Goal: Task Accomplishment & Management: Use online tool/utility

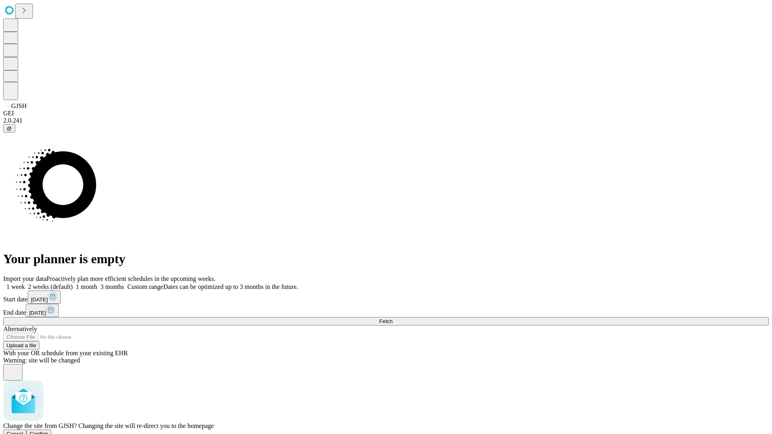
click at [49, 431] on span "Confirm" at bounding box center [39, 434] width 19 height 6
click at [97, 283] on label "1 month" at bounding box center [85, 286] width 25 height 7
click at [392, 318] on span "Fetch" at bounding box center [385, 321] width 13 height 6
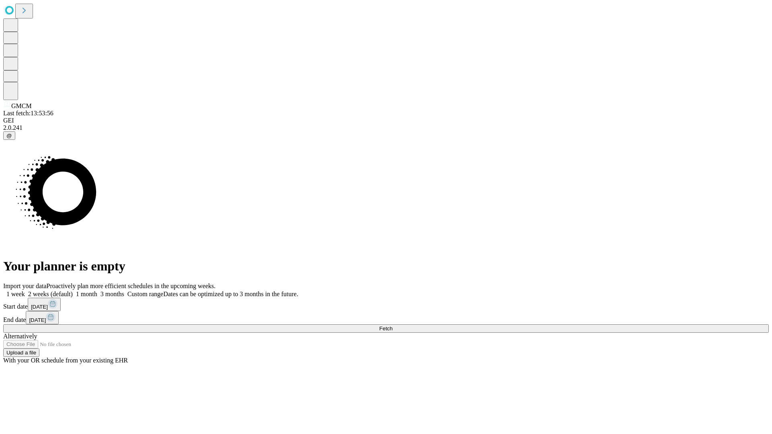
click at [392, 326] on span "Fetch" at bounding box center [385, 329] width 13 height 6
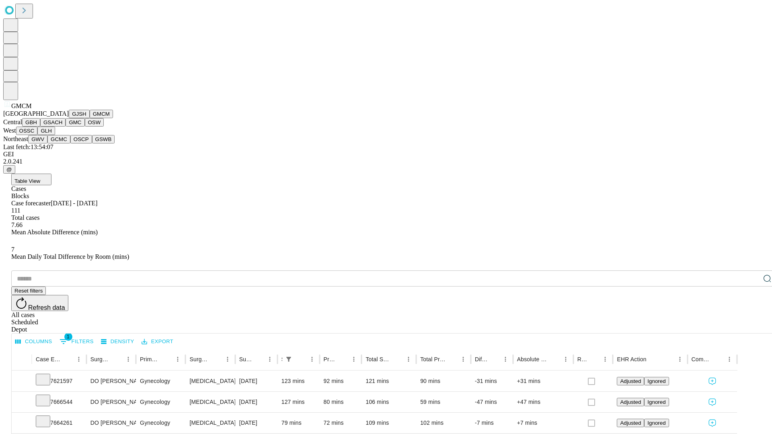
click at [40, 127] on button "GBH" at bounding box center [31, 122] width 18 height 8
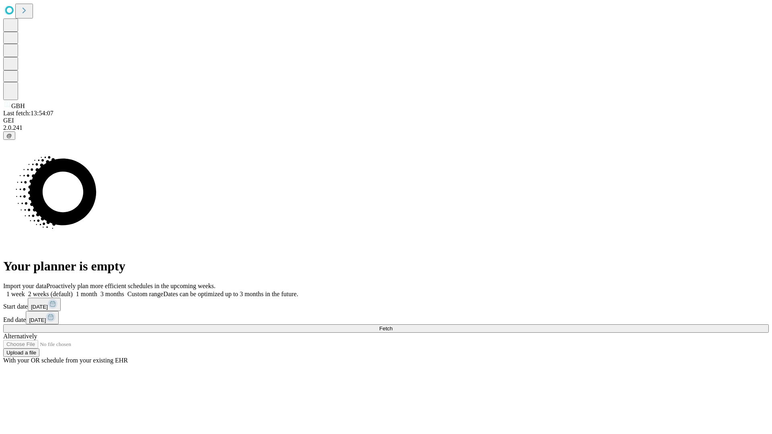
click at [97, 291] on label "1 month" at bounding box center [85, 294] width 25 height 7
click at [392, 326] on span "Fetch" at bounding box center [385, 329] width 13 height 6
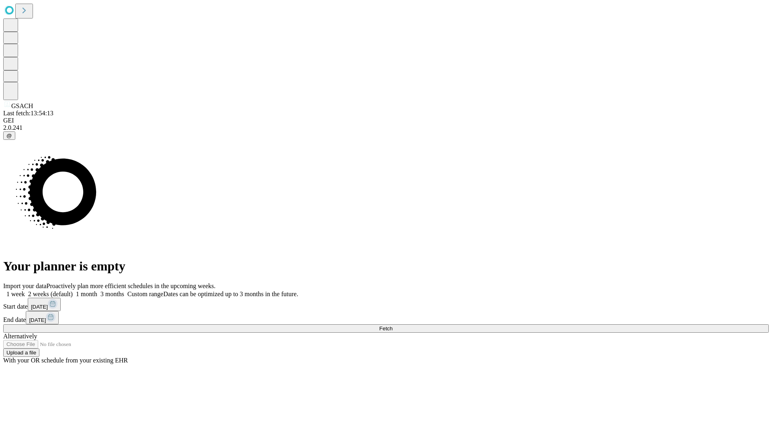
click at [97, 291] on label "1 month" at bounding box center [85, 294] width 25 height 7
click at [392, 326] on span "Fetch" at bounding box center [385, 329] width 13 height 6
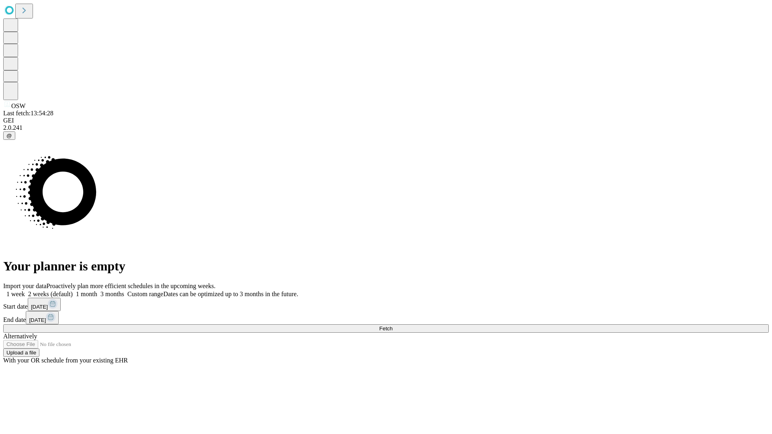
click at [392, 326] on span "Fetch" at bounding box center [385, 329] width 13 height 6
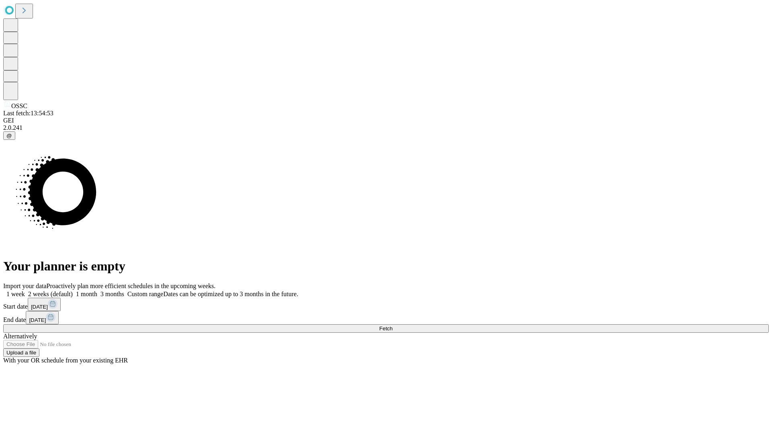
click at [97, 291] on label "1 month" at bounding box center [85, 294] width 25 height 7
click at [392, 326] on span "Fetch" at bounding box center [385, 329] width 13 height 6
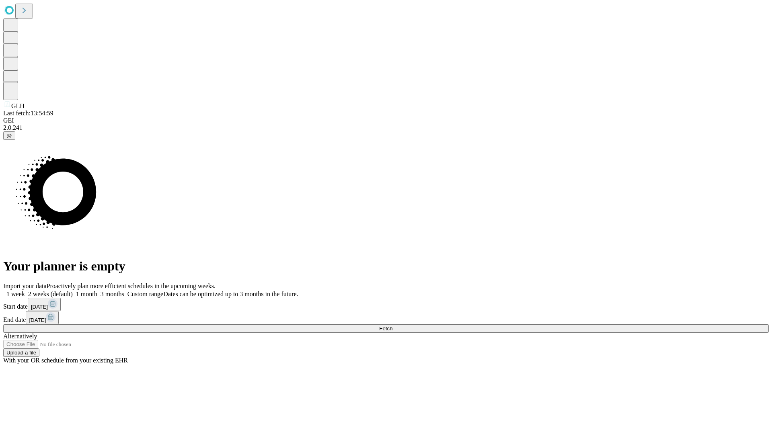
click at [97, 291] on label "1 month" at bounding box center [85, 294] width 25 height 7
click at [392, 326] on span "Fetch" at bounding box center [385, 329] width 13 height 6
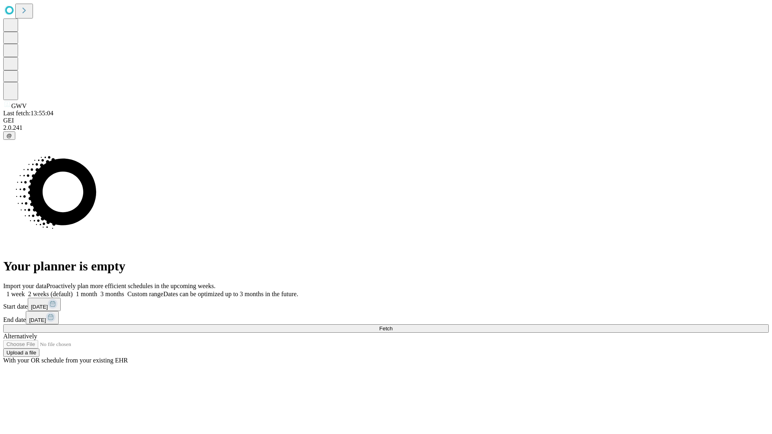
click at [97, 291] on label "1 month" at bounding box center [85, 294] width 25 height 7
click at [392, 326] on span "Fetch" at bounding box center [385, 329] width 13 height 6
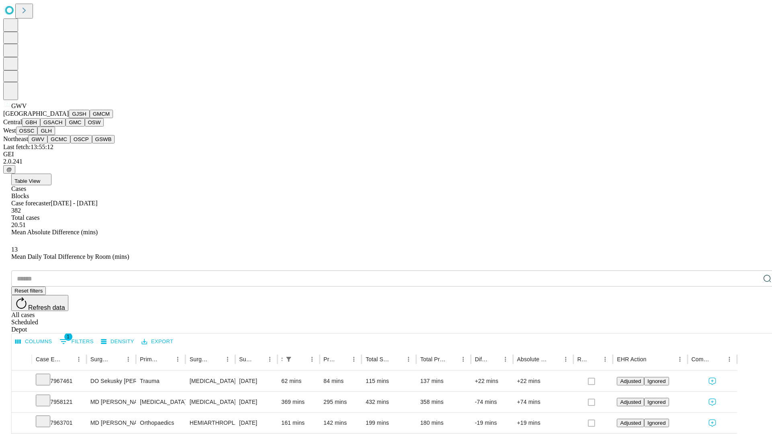
click at [62, 143] on button "GCMC" at bounding box center [58, 139] width 23 height 8
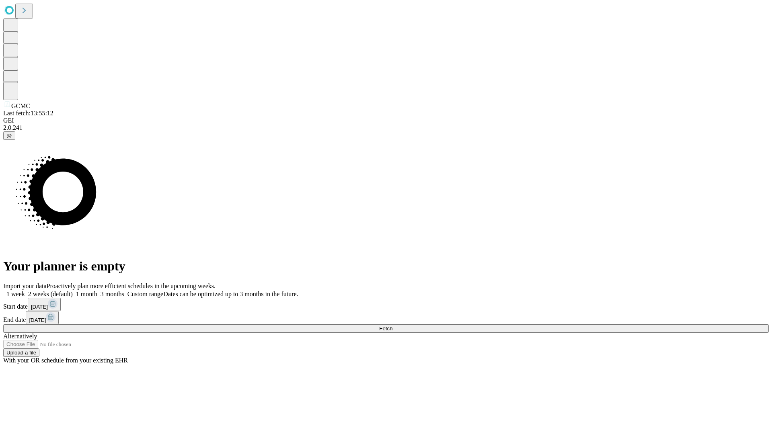
click at [392, 326] on span "Fetch" at bounding box center [385, 329] width 13 height 6
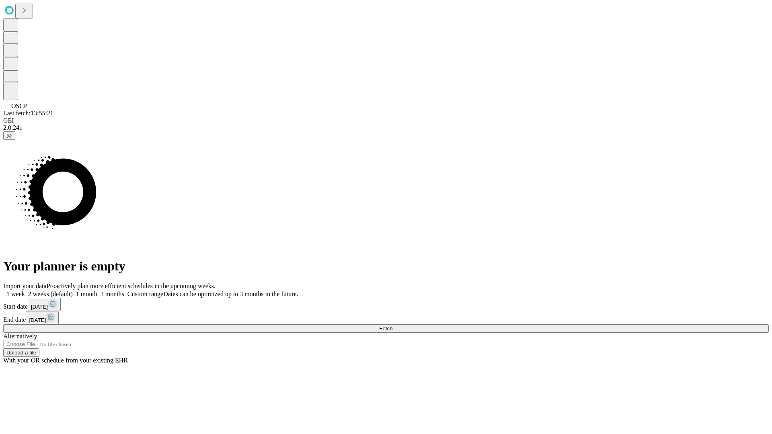
click at [392, 326] on span "Fetch" at bounding box center [385, 329] width 13 height 6
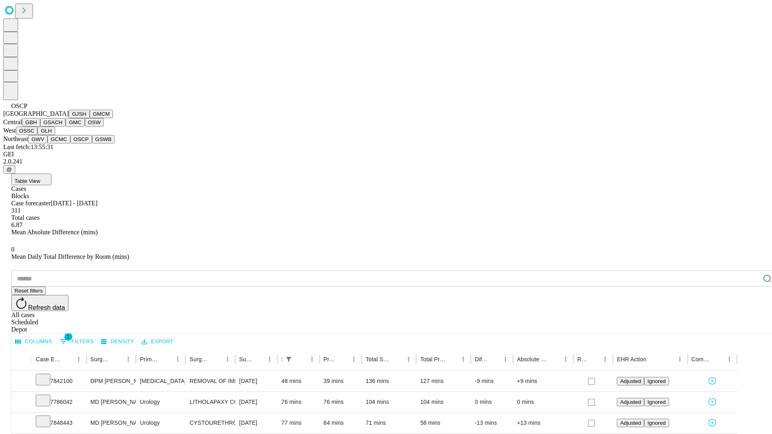
click at [92, 143] on button "GSWB" at bounding box center [103, 139] width 23 height 8
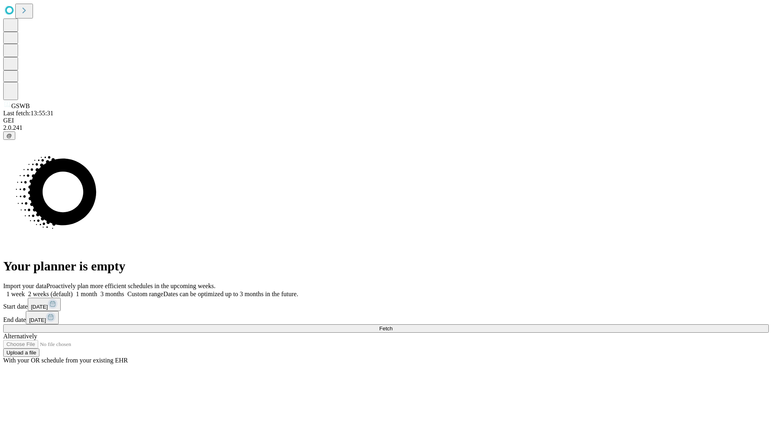
click at [97, 291] on label "1 month" at bounding box center [85, 294] width 25 height 7
click at [392, 326] on span "Fetch" at bounding box center [385, 329] width 13 height 6
